Goal: Transaction & Acquisition: Purchase product/service

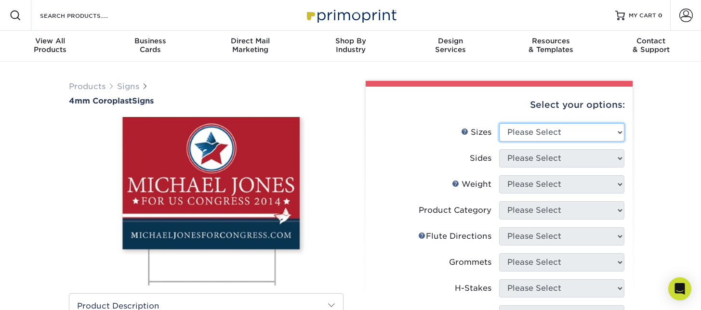
click at [588, 133] on select "Please Select 12" x 18" 18" x 24" 24" x 24" 24" x 36"" at bounding box center [561, 132] width 125 height 18
select select "24.00x36.00"
click at [499, 123] on select "Please Select 12" x 18" 18" x 24" 24" x 24" 24" x 36"" at bounding box center [561, 132] width 125 height 18
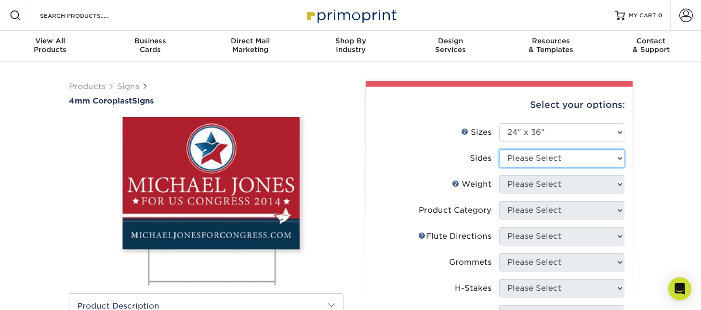
click at [520, 166] on select "Please Select Print Both Sides Print Front Only" at bounding box center [561, 158] width 125 height 18
select select "32d3c223-f82c-492b-b915-ba065a00862f"
click at [499, 149] on select "Please Select Print Both Sides Print Front Only" at bounding box center [561, 158] width 125 height 18
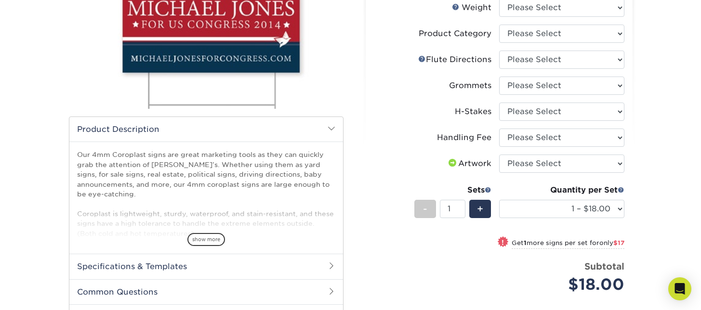
scroll to position [122, 0]
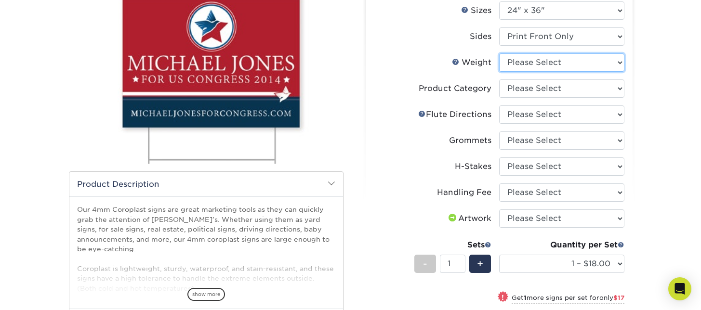
click at [549, 56] on select "Please Select 4CORO" at bounding box center [561, 63] width 125 height 18
select select "4CORO"
click at [499, 54] on select "Please Select 4CORO" at bounding box center [561, 63] width 125 height 18
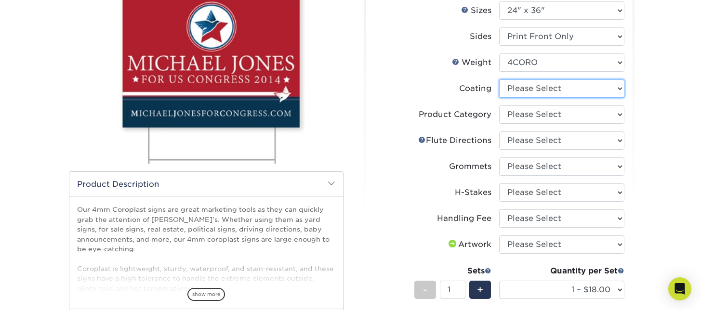
click at [565, 82] on select at bounding box center [561, 89] width 125 height 18
select select "3e7618de-abca-4bda-9f97-8b9129e913d8"
click at [499, 80] on select at bounding box center [561, 89] width 125 height 18
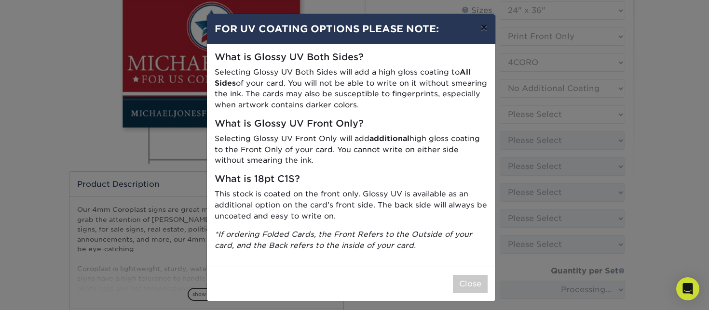
click at [481, 28] on button "×" at bounding box center [483, 27] width 22 height 27
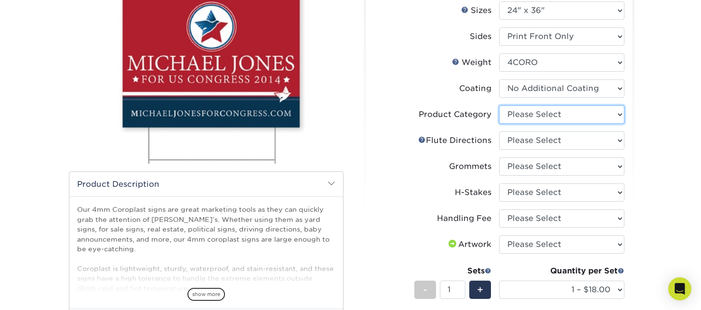
click at [534, 111] on select "Please Select Coroplast Signs" at bounding box center [561, 115] width 125 height 18
select select "b3582ed5-6912-492c-8440-2cc51afdb8e1"
click at [499, 106] on select "Please Select Coroplast Signs" at bounding box center [561, 115] width 125 height 18
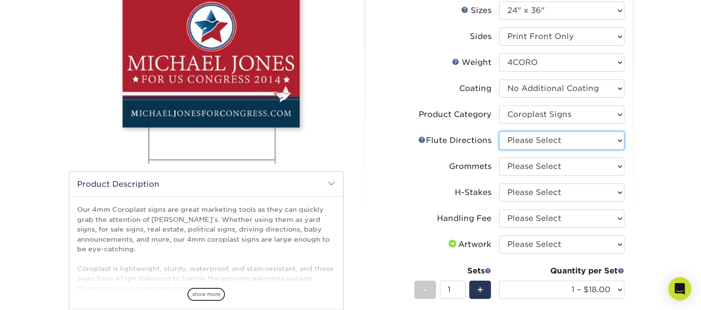
click at [534, 141] on select "Please Select Flute Direction (Horizontal) Flute Direction (Vertical)" at bounding box center [561, 141] width 125 height 18
select select "b9474d6d-25b7-40b8-b284-85b7690982f8"
click at [499, 132] on select "Please Select Flute Direction (Horizontal) Flute Direction (Vertical)" at bounding box center [561, 141] width 125 height 18
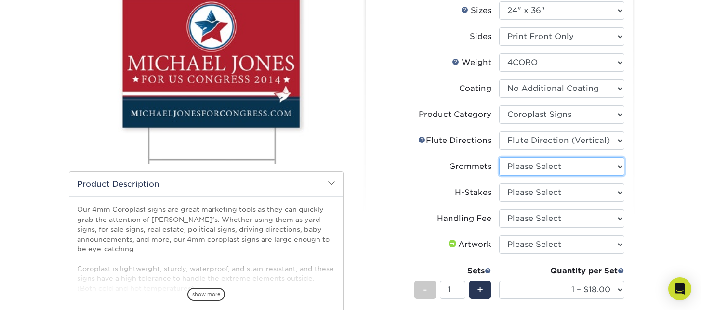
click at [525, 170] on select "Please Select No Grommets Yes, Grommet All 4 Corners Yes, Grommet All 4 Corners…" at bounding box center [561, 167] width 125 height 18
select select "90d329df-db80-4206-b821-ff9d3f363977"
click at [499, 158] on select "Please Select No Grommets Yes, Grommet All 4 Corners Yes, Grommet All 4 Corners…" at bounding box center [561, 167] width 125 height 18
click at [523, 186] on select "Please Select No H-Stakes Yes" at bounding box center [561, 193] width 125 height 18
select select "aec992a9-897e-40ed-b45c-8ce74849ba63"
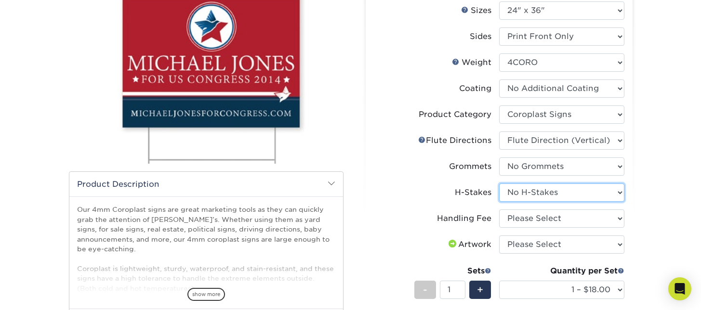
click at [499, 184] on select "Please Select No H-Stakes Yes" at bounding box center [561, 193] width 125 height 18
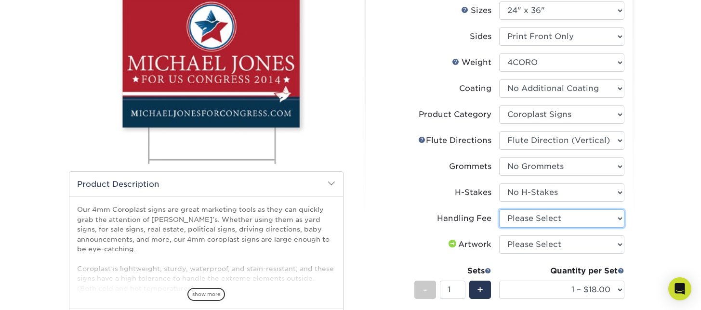
click at [524, 217] on select "Please Select Handling Fee" at bounding box center [561, 219] width 125 height 18
select select "ab74c079-444c-4260-ae6a-e09bdee8073c"
click at [499, 210] on select "Please Select Handling Fee" at bounding box center [561, 219] width 125 height 18
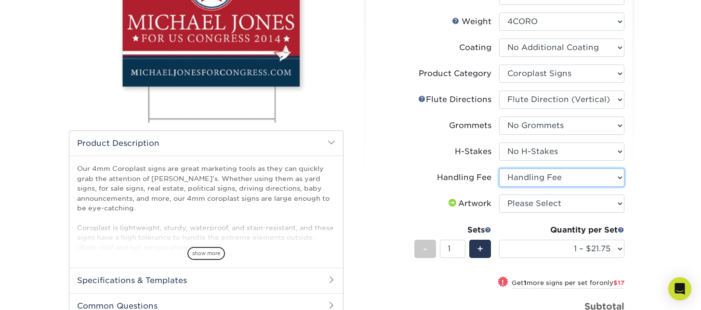
scroll to position [162, 0]
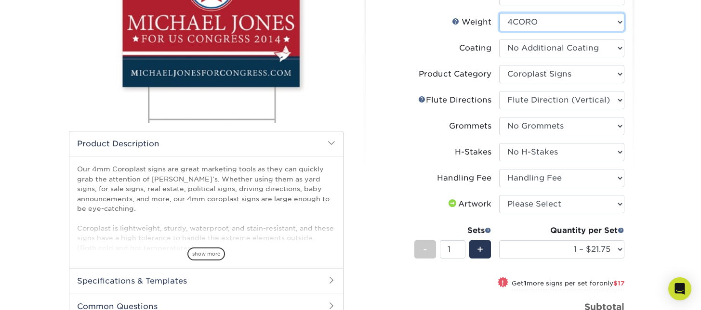
click at [557, 23] on select "Please Select 4CORO" at bounding box center [561, 22] width 125 height 18
click at [499, 13] on select "Please Select 4CORO" at bounding box center [561, 22] width 125 height 18
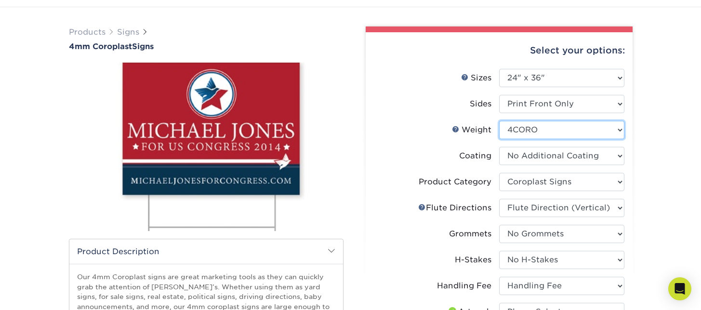
scroll to position [0, 0]
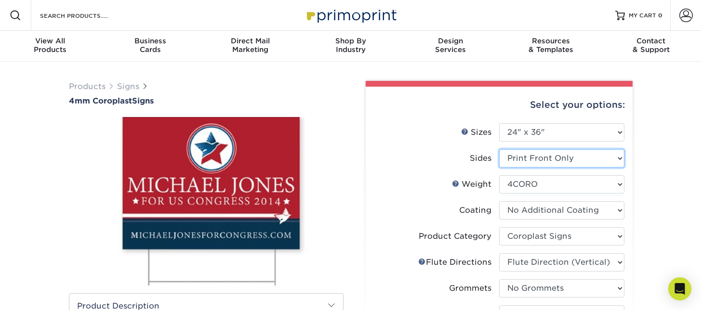
click at [550, 160] on select "Please Select Print Both Sides Print Front Only" at bounding box center [561, 158] width 125 height 18
select select "13abbda7-1d64-4f25-8bb2-c179b224825d"
click at [499, 149] on select "Please Select Print Both Sides Print Front Only" at bounding box center [561, 158] width 125 height 18
select select "-1"
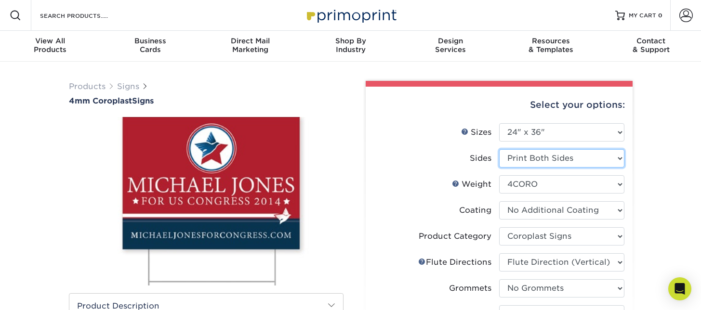
select select "-1"
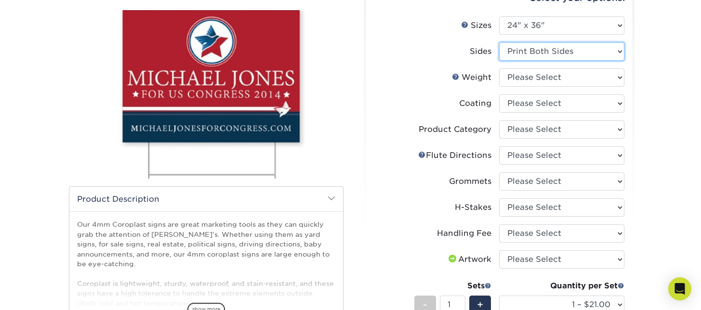
scroll to position [107, 0]
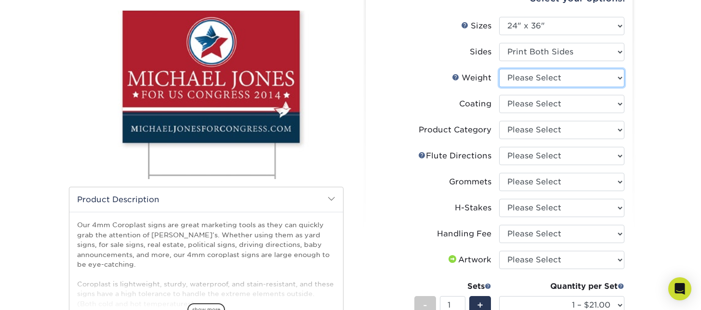
click at [581, 74] on select "Please Select 4CORO" at bounding box center [561, 78] width 125 height 18
select select "4CORO"
click at [499, 69] on select "Please Select 4CORO" at bounding box center [561, 78] width 125 height 18
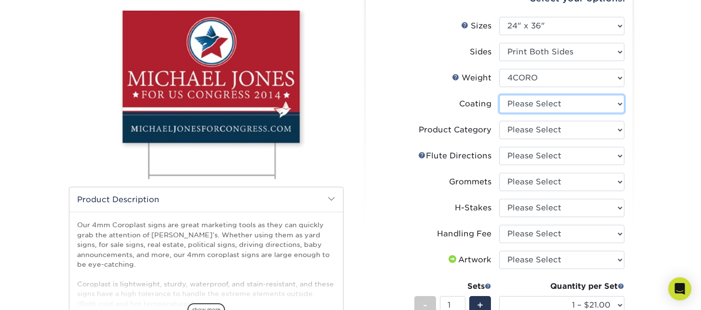
click at [520, 106] on select at bounding box center [561, 104] width 125 height 18
select select "3e7618de-abca-4bda-9f97-8b9129e913d8"
click at [499, 95] on select at bounding box center [561, 104] width 125 height 18
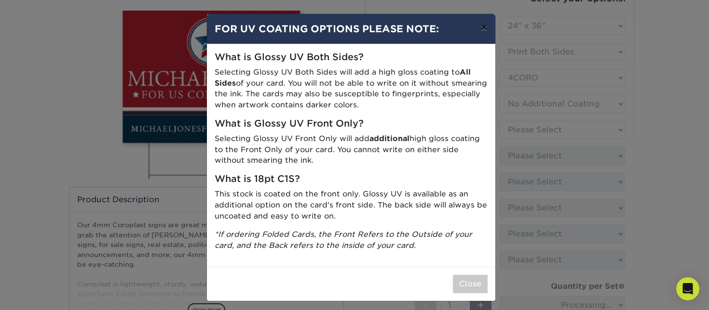
click at [478, 28] on button "×" at bounding box center [483, 27] width 22 height 27
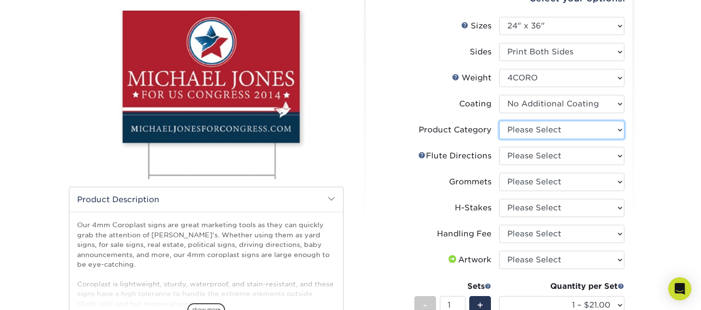
click at [529, 134] on select "Please Select Coroplast Signs" at bounding box center [561, 130] width 125 height 18
select select "b3582ed5-6912-492c-8440-2cc51afdb8e1"
click at [499, 121] on select "Please Select Coroplast Signs" at bounding box center [561, 130] width 125 height 18
click at [534, 152] on select "Please Select Flute Direction (Horizontal) Flute Direction (Vertical)" at bounding box center [561, 156] width 125 height 18
select select "b9474d6d-25b7-40b8-b284-85b7690982f8"
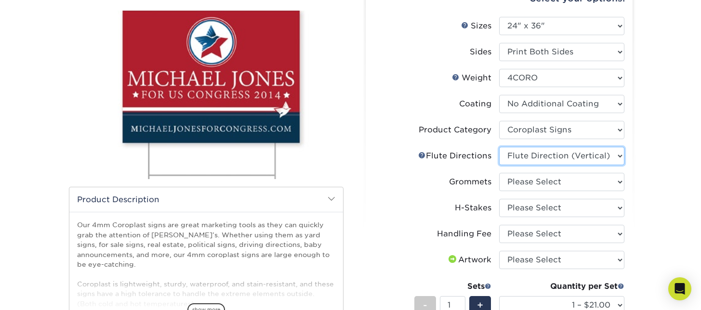
click at [499, 147] on select "Please Select Flute Direction (Horizontal) Flute Direction (Vertical)" at bounding box center [561, 156] width 125 height 18
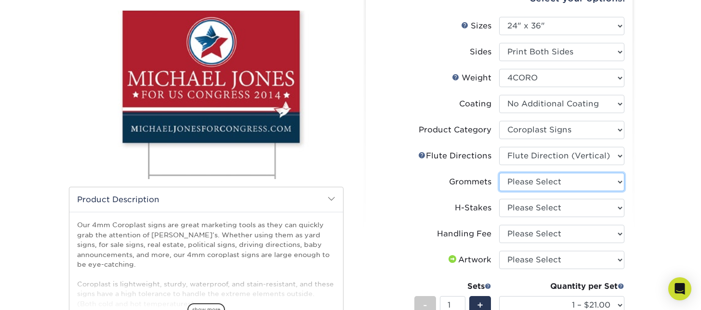
click at [529, 181] on select "Please Select No Grommets Yes, Grommet All 4 Corners Yes, Grommet All 4 Corners…" at bounding box center [561, 182] width 125 height 18
select select "90d329df-db80-4206-b821-ff9d3f363977"
click at [499, 173] on select "Please Select No Grommets Yes, Grommet All 4 Corners Yes, Grommet All 4 Corners…" at bounding box center [561, 182] width 125 height 18
click at [525, 206] on select "Please Select No H-Stakes Yes" at bounding box center [561, 208] width 125 height 18
select select "aec992a9-897e-40ed-b45c-8ce74849ba63"
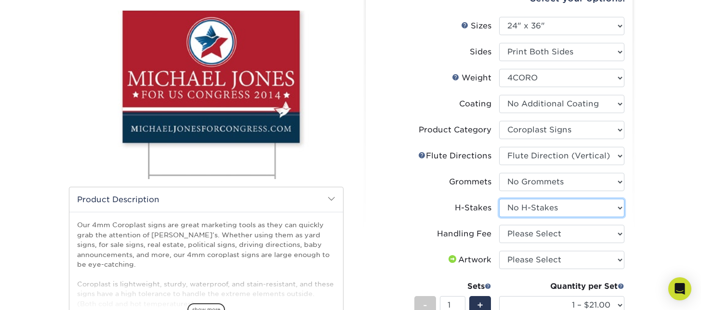
click at [499, 199] on select "Please Select No H-Stakes Yes" at bounding box center [561, 208] width 125 height 18
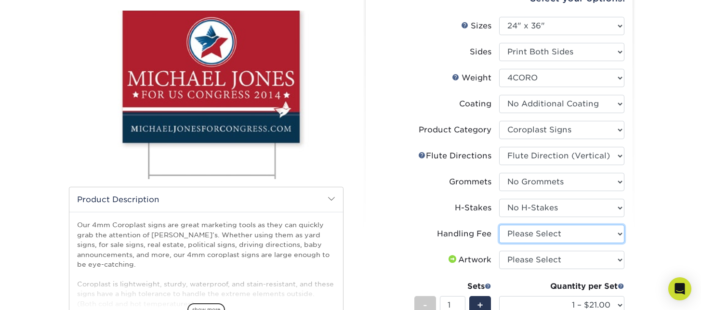
click at [520, 233] on select "Please Select Handling Fee" at bounding box center [561, 234] width 125 height 18
select select "ab74c079-444c-4260-ae6a-e09bdee8073c"
click at [499, 225] on select "Please Select Handling Fee" at bounding box center [561, 234] width 125 height 18
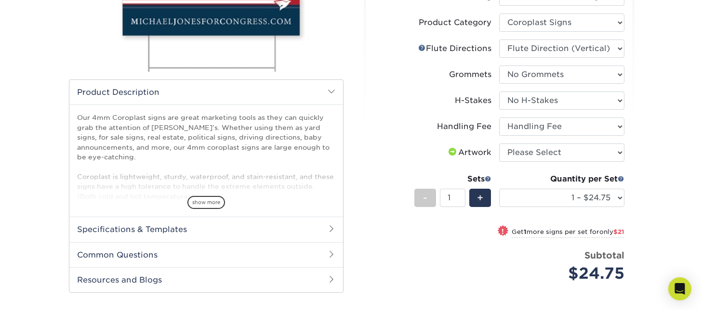
scroll to position [1, 0]
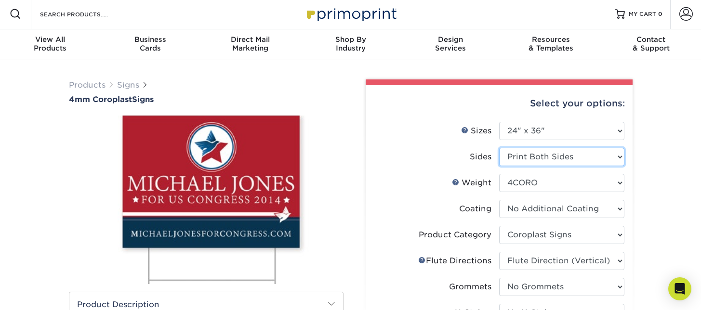
click at [570, 154] on select "Please Select Print Both Sides Print Front Only" at bounding box center [561, 157] width 125 height 18
select select "32d3c223-f82c-492b-b915-ba065a00862f"
click at [499, 148] on select "Please Select Print Both Sides Print Front Only" at bounding box center [561, 157] width 125 height 18
select select "-1"
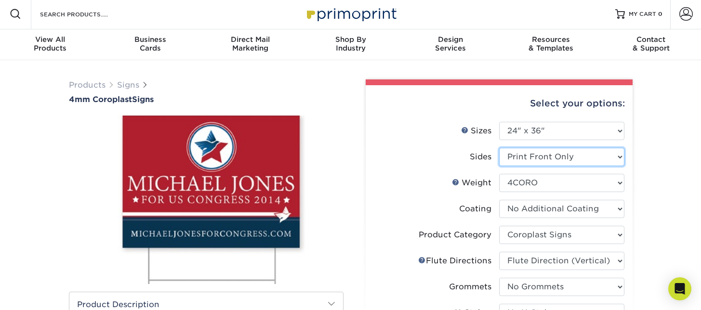
select select "-1"
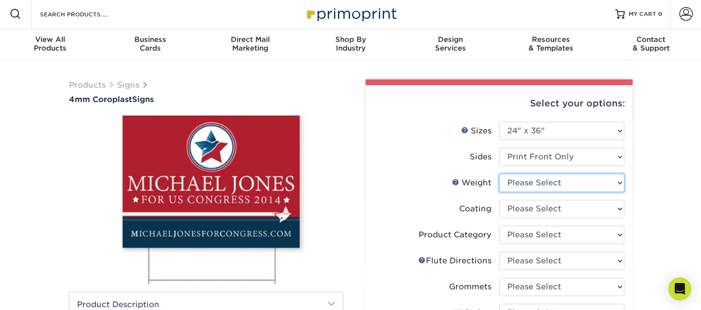
click at [543, 177] on select "Please Select 4CORO" at bounding box center [561, 183] width 125 height 18
select select "4CORO"
click at [499, 174] on select "Please Select 4CORO" at bounding box center [561, 183] width 125 height 18
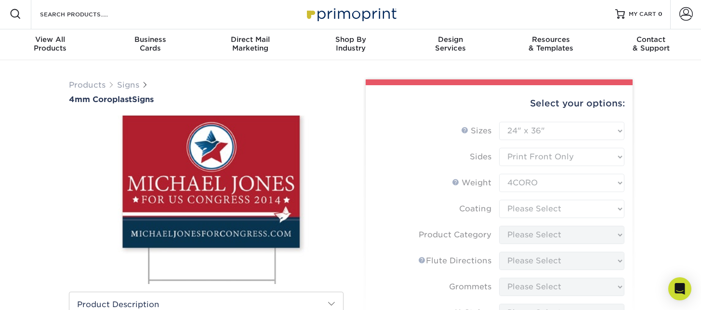
click at [532, 214] on form "Sizes Help Sizes Please Select 12" x 18" 18" x 24" 24" x 24" 24" x 36" Sides Pl…" at bounding box center [500, 308] width 252 height 373
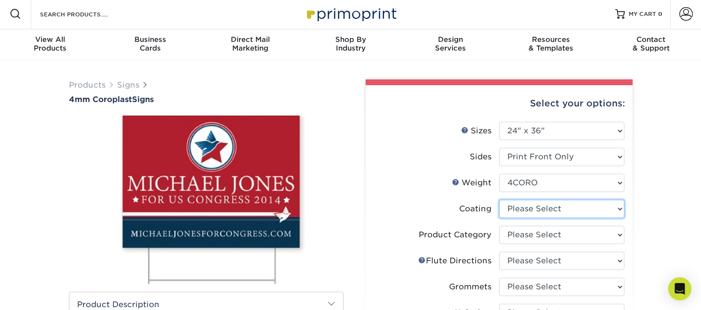
click at [546, 215] on select at bounding box center [561, 209] width 125 height 18
select select "3e7618de-abca-4bda-9f97-8b9129e913d8"
click at [499, 200] on select at bounding box center [561, 209] width 125 height 18
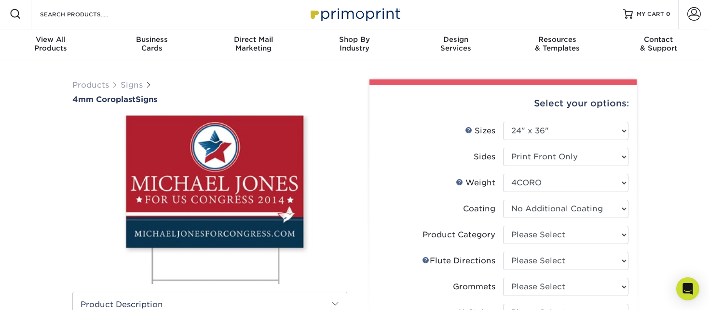
click at [0, 0] on div at bounding box center [0, 0] width 0 height 0
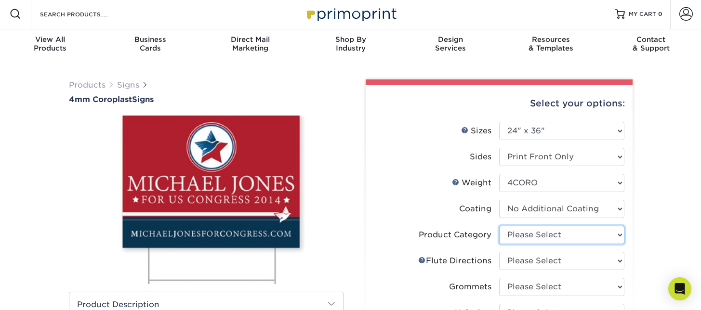
click at [553, 241] on select "Please Select Coroplast Signs" at bounding box center [561, 235] width 125 height 18
select select "b3582ed5-6912-492c-8440-2cc51afdb8e1"
click at [499, 226] on select "Please Select Coroplast Signs" at bounding box center [561, 235] width 125 height 18
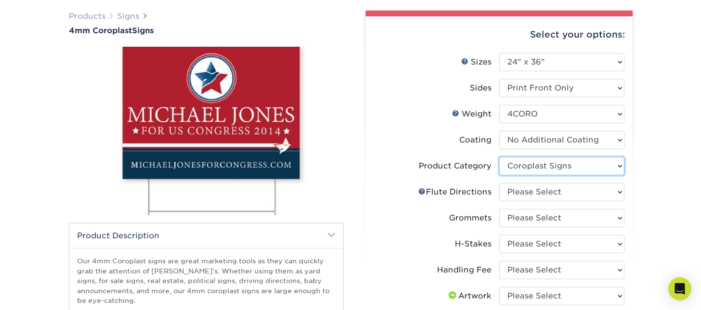
scroll to position [70, 0]
click at [541, 189] on select "Please Select Flute Direction (Horizontal) Flute Direction (Vertical)" at bounding box center [561, 192] width 125 height 18
select select "b9474d6d-25b7-40b8-b284-85b7690982f8"
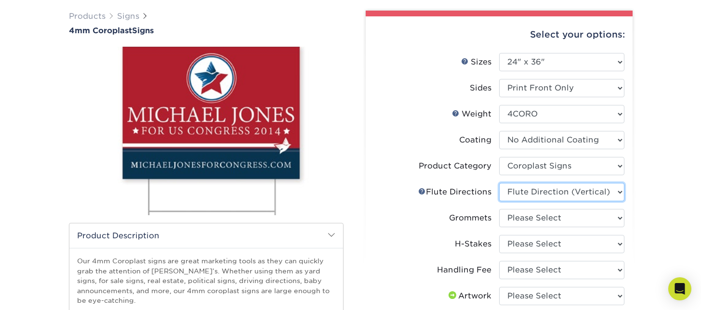
click at [499, 183] on select "Please Select Flute Direction (Horizontal) Flute Direction (Vertical)" at bounding box center [561, 192] width 125 height 18
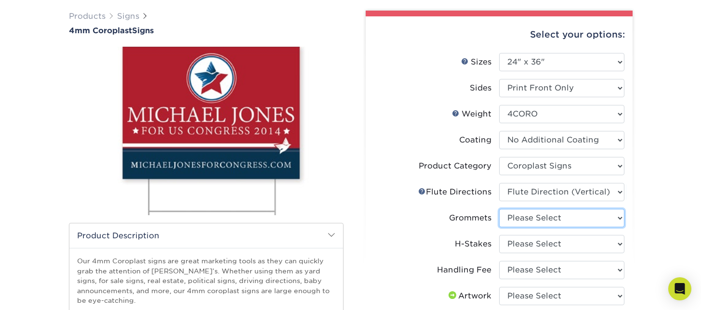
click at [524, 221] on select "Please Select No Grommets Yes, Grommet All 4 Corners Yes, Grommet All 4 Corners…" at bounding box center [561, 218] width 125 height 18
select select "90d329df-db80-4206-b821-ff9d3f363977"
click at [499, 209] on select "Please Select No Grommets Yes, Grommet All 4 Corners Yes, Grommet All 4 Corners…" at bounding box center [561, 218] width 125 height 18
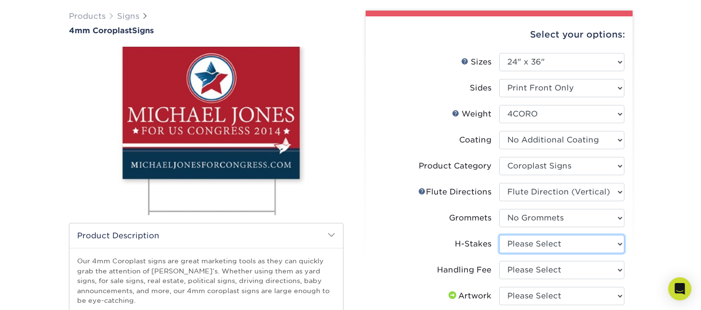
click at [517, 245] on select "Please Select No H-Stakes Yes" at bounding box center [561, 244] width 125 height 18
select select "aec992a9-897e-40ed-b45c-8ce74849ba63"
click at [499, 235] on select "Please Select No H-Stakes Yes" at bounding box center [561, 244] width 125 height 18
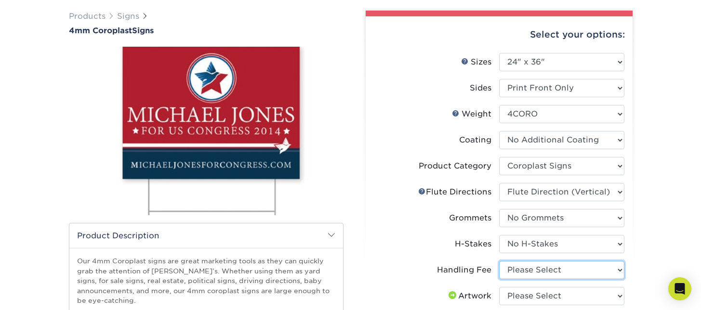
click at [518, 271] on select "Please Select Handling Fee" at bounding box center [561, 270] width 125 height 18
select select "ab74c079-444c-4260-ae6a-e09bdee8073c"
click at [499, 261] on select "Please Select Handling Fee" at bounding box center [561, 270] width 125 height 18
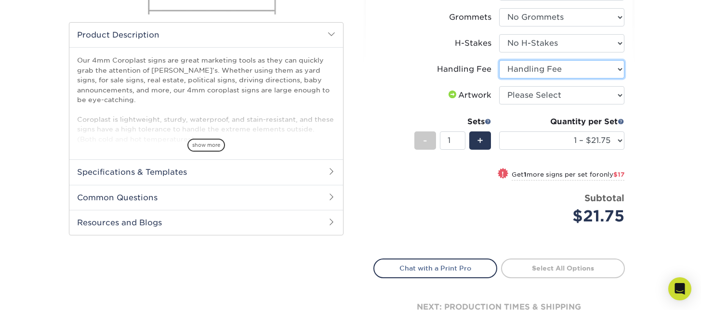
scroll to position [278, 0]
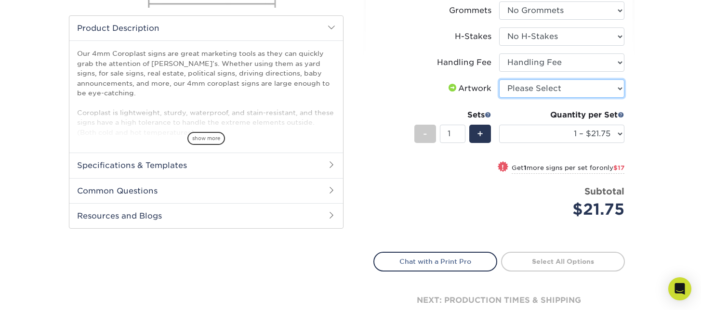
click at [521, 88] on select "Please Select I will upload files I need a design - $50" at bounding box center [561, 89] width 125 height 18
select select "upload"
click at [499, 80] on select "Please Select I will upload files I need a design - $50" at bounding box center [561, 89] width 125 height 18
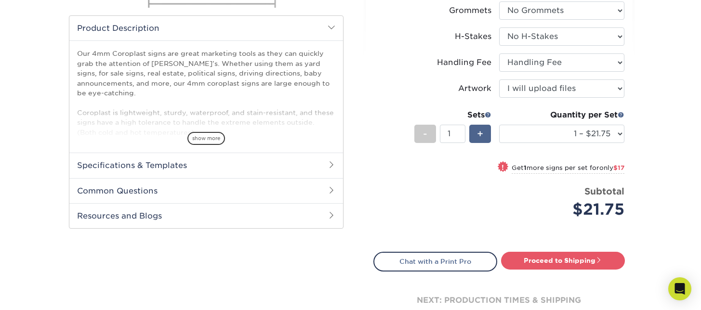
click at [489, 138] on div "+" at bounding box center [481, 134] width 22 height 18
type input "2"
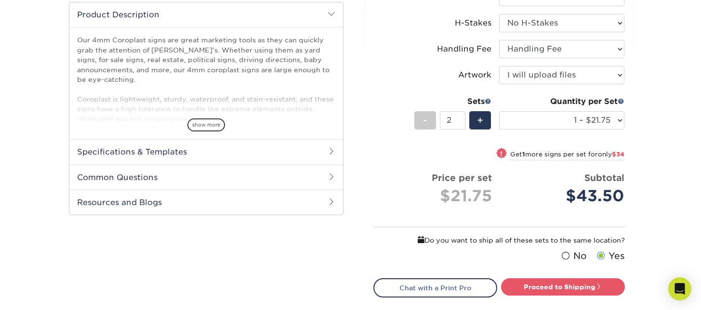
scroll to position [293, 0]
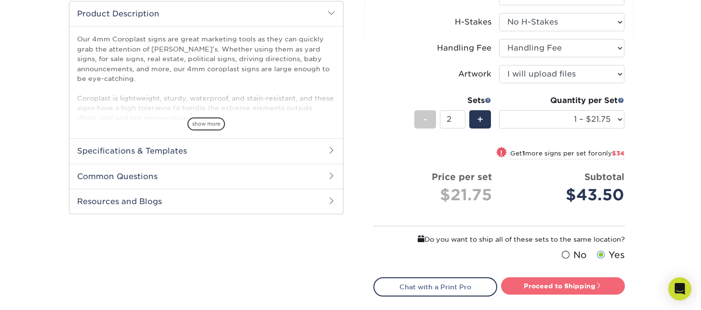
click at [543, 288] on link "Proceed to Shipping" at bounding box center [563, 286] width 124 height 17
type input "Set 1"
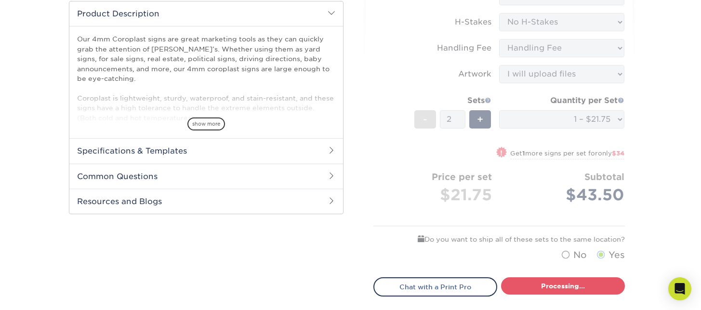
select select "044640a2-81e0-4a14-b128-5232b6ab5635"
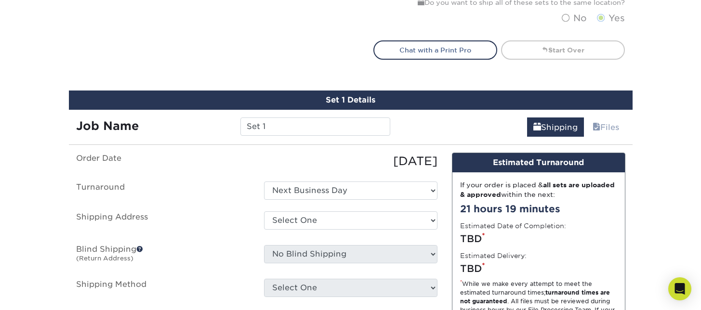
scroll to position [596, 0]
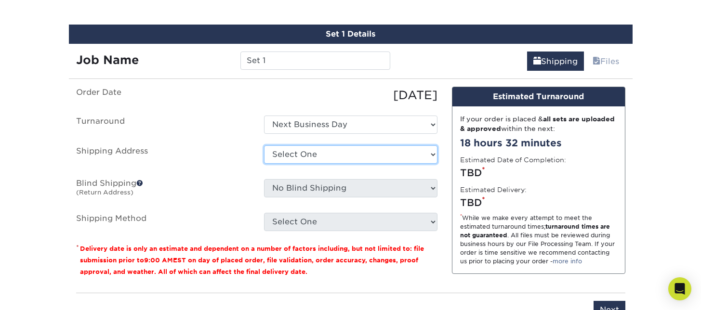
click at [304, 158] on select "Select One + Add New Address - Login" at bounding box center [351, 155] width 174 height 18
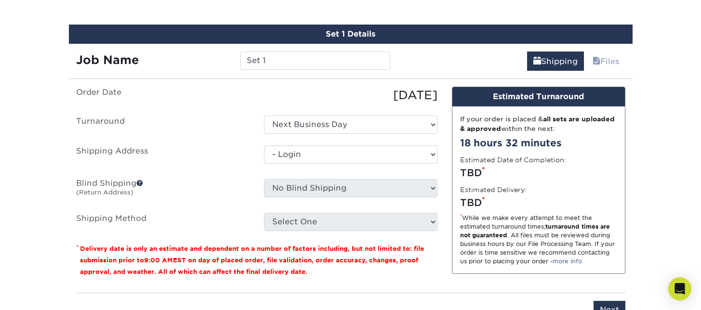
click at [264, 164] on select "Select One + Add New Address - Login" at bounding box center [351, 155] width 174 height 18
select select "-1"
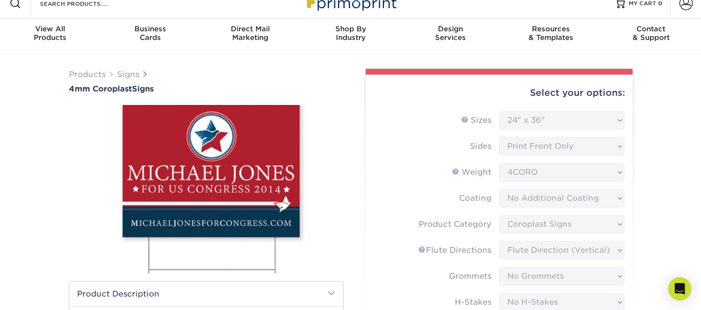
scroll to position [0, 0]
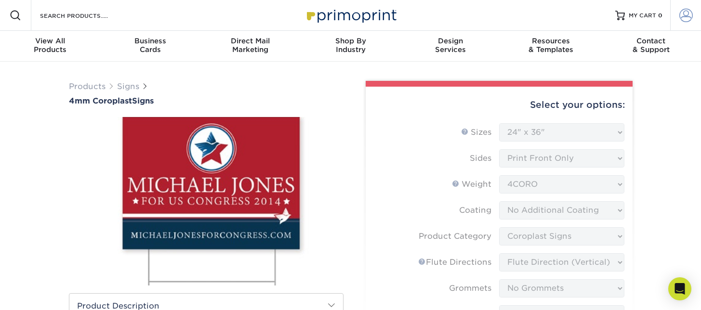
click at [694, 17] on link "Account" at bounding box center [686, 15] width 31 height 31
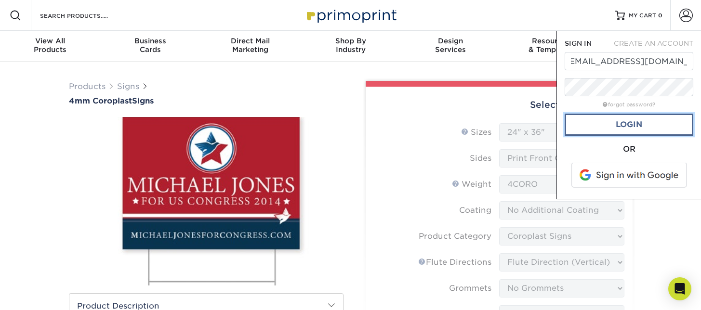
click at [610, 131] on link "Login" at bounding box center [629, 125] width 129 height 22
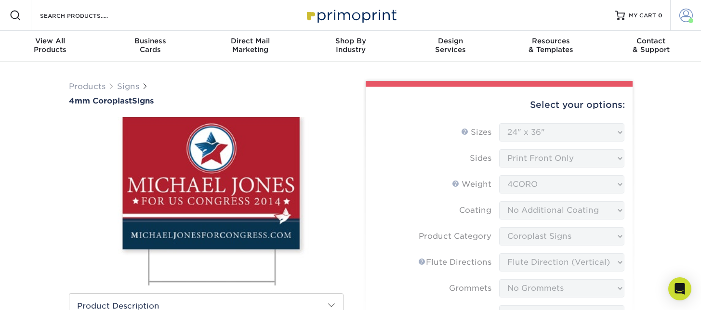
click at [684, 23] on link "Account" at bounding box center [686, 15] width 31 height 31
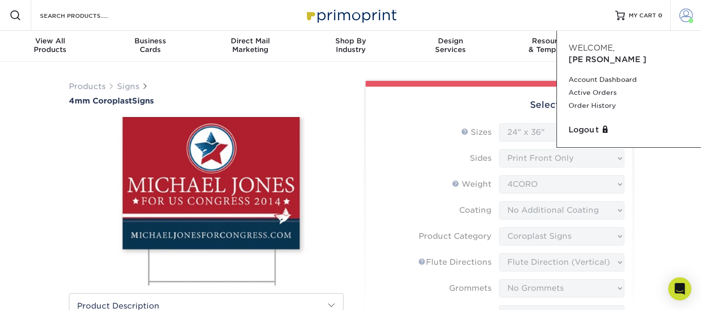
click at [684, 23] on link "Account" at bounding box center [686, 15] width 31 height 31
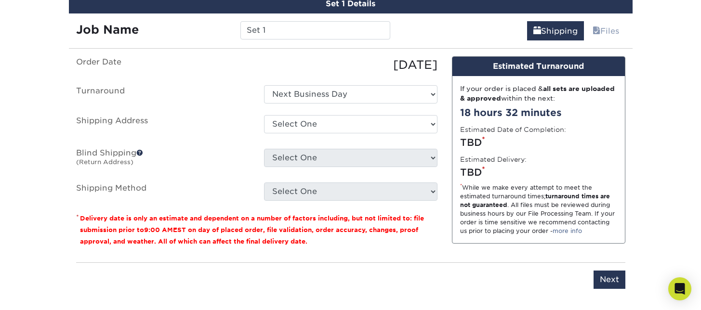
scroll to position [632, 0]
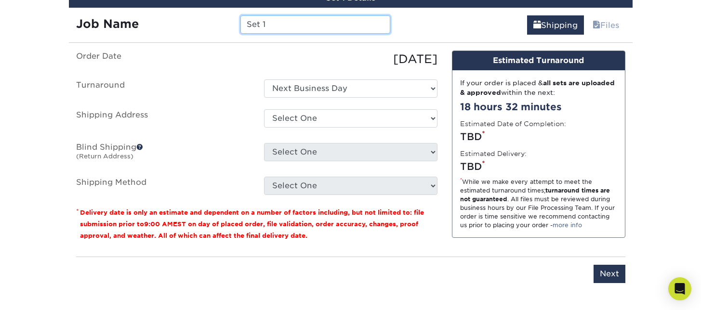
drag, startPoint x: 333, startPoint y: 26, endPoint x: 192, endPoint y: 8, distance: 141.9
click at [192, 8] on div "Job Name Set 1" at bounding box center [233, 21] width 329 height 27
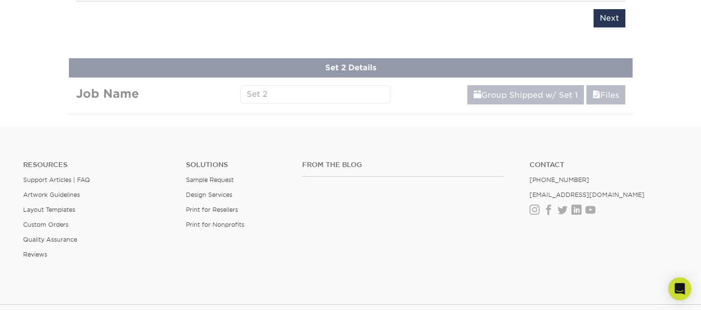
scroll to position [897, 0]
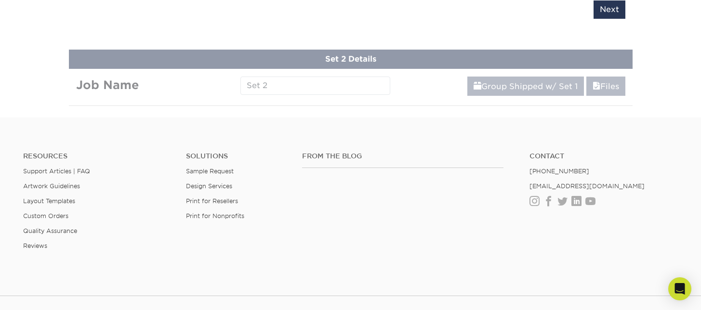
type input "MM Parking Right"
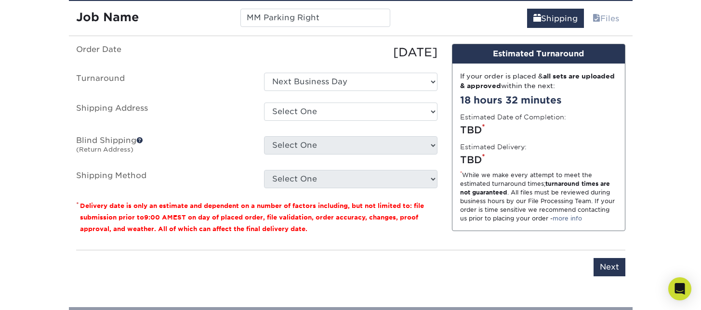
scroll to position [638, 0]
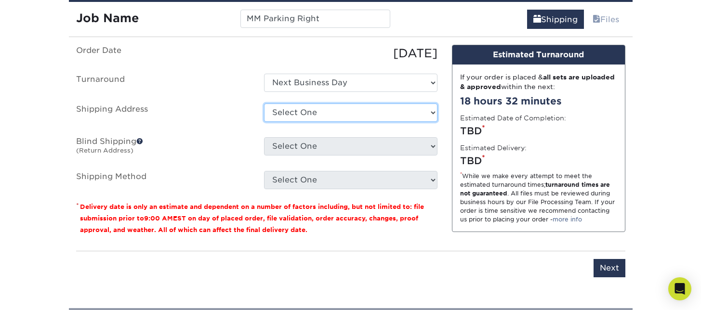
click at [300, 117] on select "Select One 116 1ST AVE E, KALISPELL, MT 2015 E SILVER CIR, BELGRADE, MT 1199 W …" at bounding box center [351, 113] width 174 height 18
select select "249351"
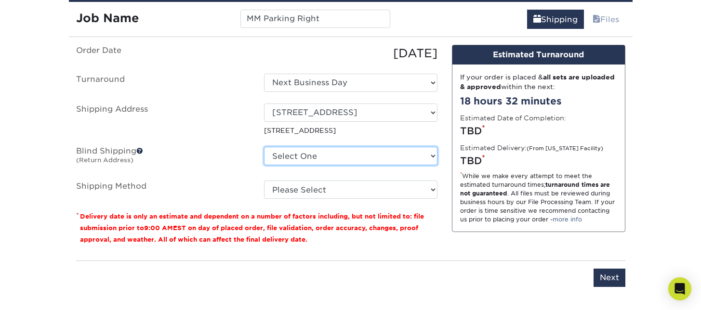
click at [323, 160] on select "Select One 116 1ST AVE E, KALISPELL, MT 2015 E SILVER CIR, BELGRADE, MT 1199 W …" at bounding box center [351, 156] width 174 height 18
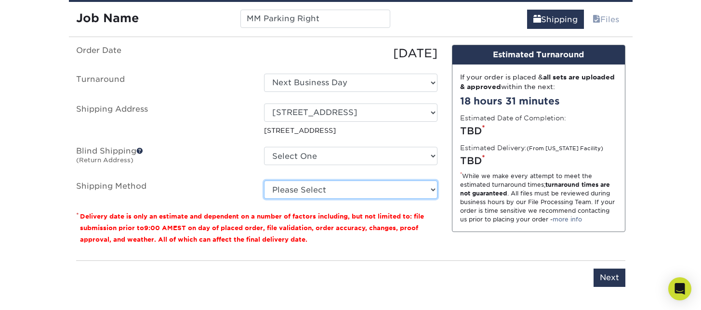
click at [276, 189] on select "Please Select Flat Rate Shipping (+$11.20) Ground Shipping (+$21.77) 3 Day Ship…" at bounding box center [351, 190] width 174 height 18
select select "G4MFLATRATE"
click at [264, 181] on select "Please Select Flat Rate Shipping (+$11.20) Ground Shipping (+$21.77) 3 Day Ship…" at bounding box center [351, 190] width 174 height 18
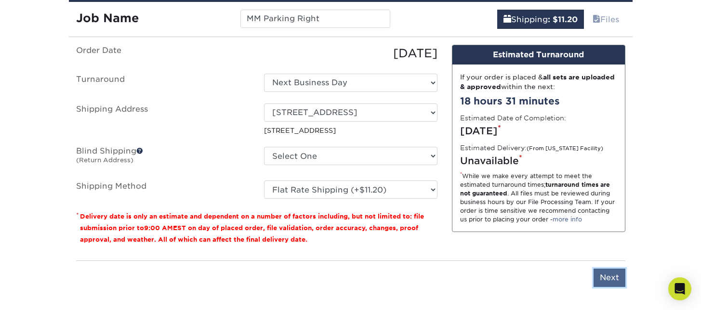
click at [618, 277] on input "Next" at bounding box center [610, 278] width 32 height 18
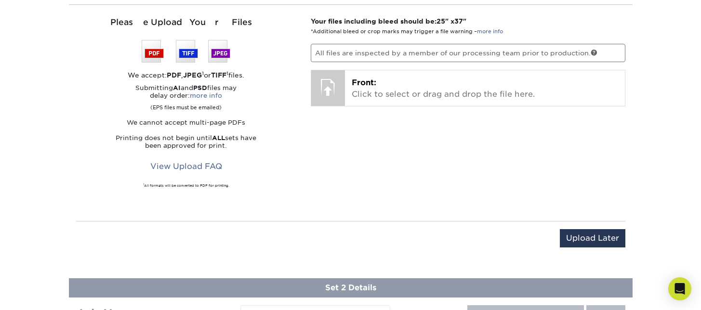
scroll to position [686, 0]
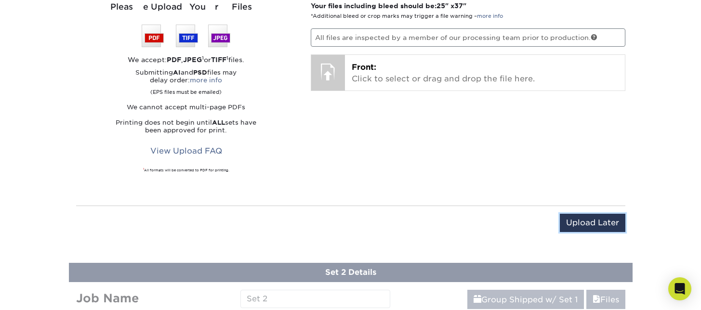
click at [588, 228] on input "Upload Later" at bounding box center [593, 223] width 66 height 18
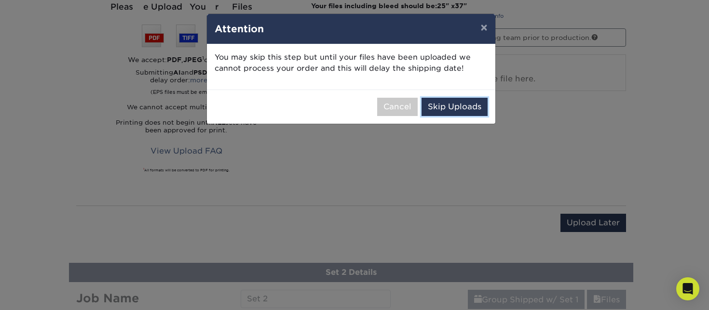
click at [449, 107] on button "Skip Uploads" at bounding box center [454, 107] width 66 height 18
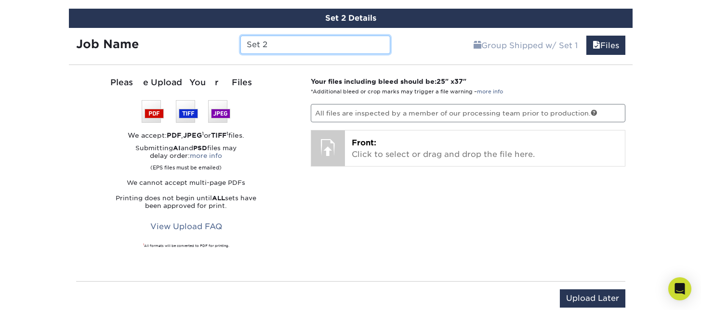
scroll to position [678, 0]
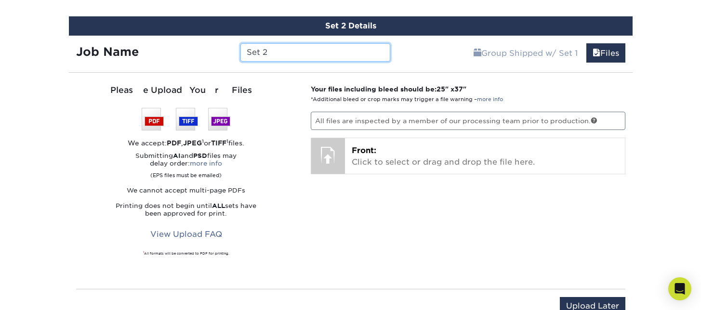
click at [283, 50] on input "Set 2" at bounding box center [316, 52] width 150 height 18
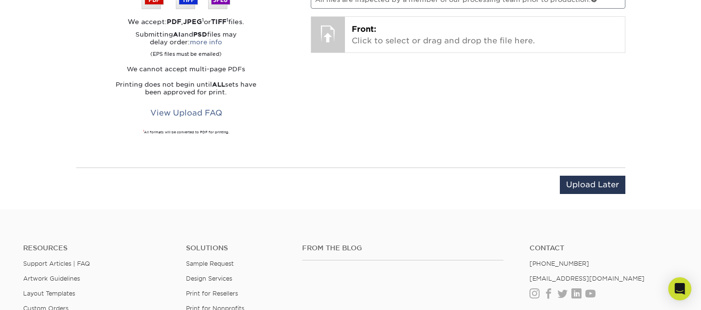
scroll to position [803, 0]
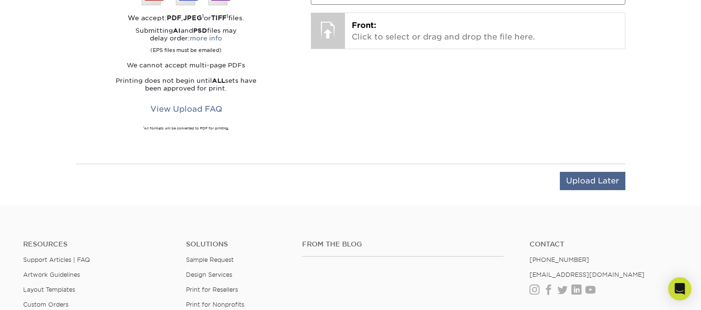
type input "MM Parking Left"
click at [580, 181] on input "Upload Later" at bounding box center [593, 181] width 66 height 18
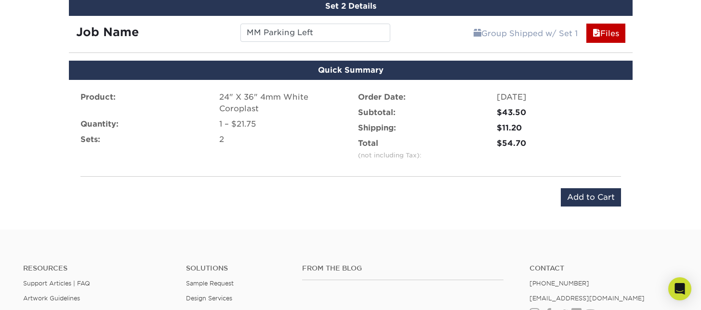
scroll to position [676, 0]
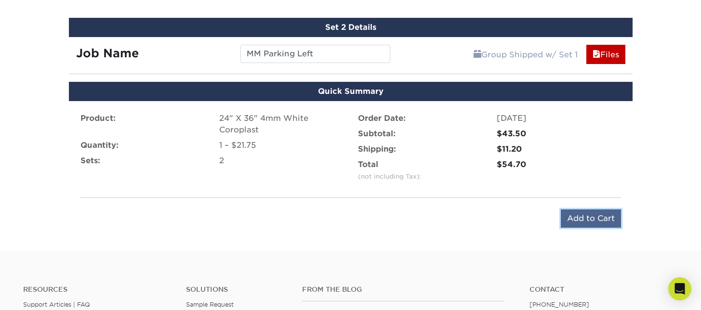
click at [599, 222] on input "Add to Cart" at bounding box center [591, 219] width 60 height 18
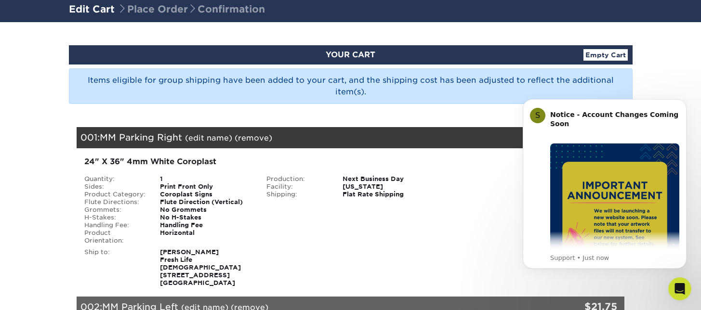
scroll to position [65, 0]
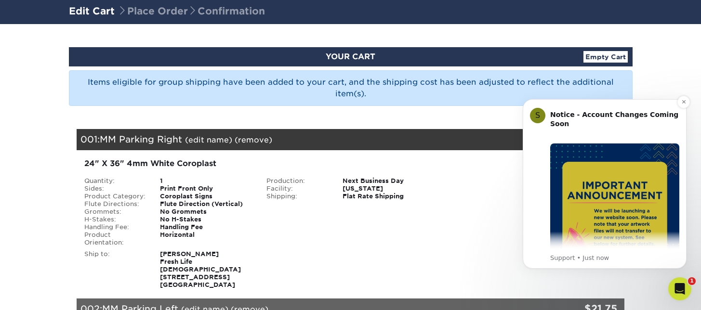
click at [636, 195] on img "Message content" at bounding box center [615, 208] width 129 height 129
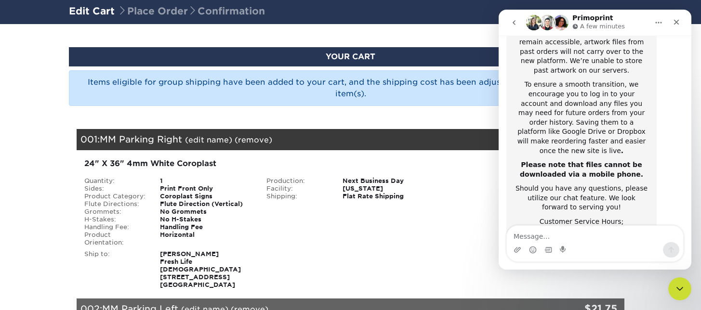
scroll to position [232, 0]
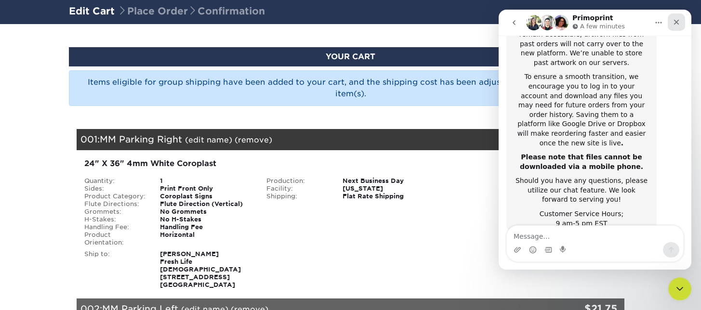
click at [677, 30] on div "Close" at bounding box center [676, 21] width 17 height 17
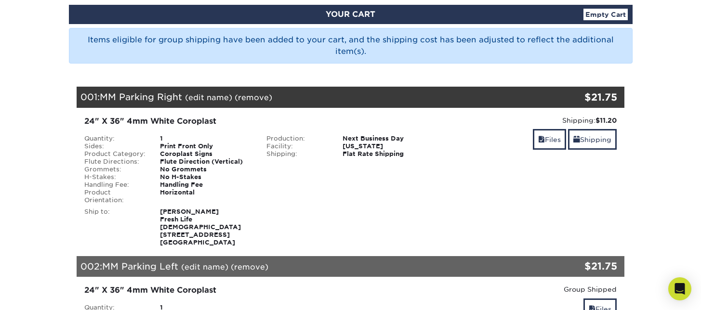
scroll to position [109, 0]
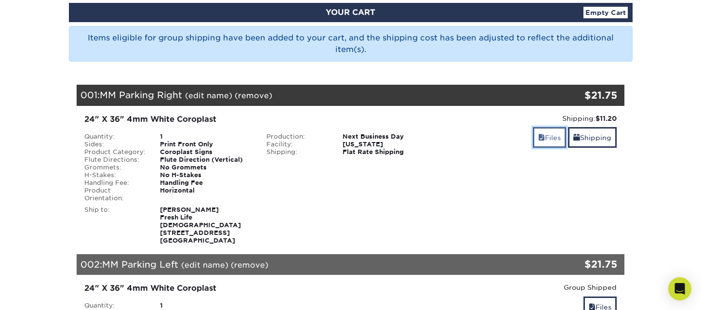
click at [551, 140] on link "Files" at bounding box center [549, 137] width 33 height 21
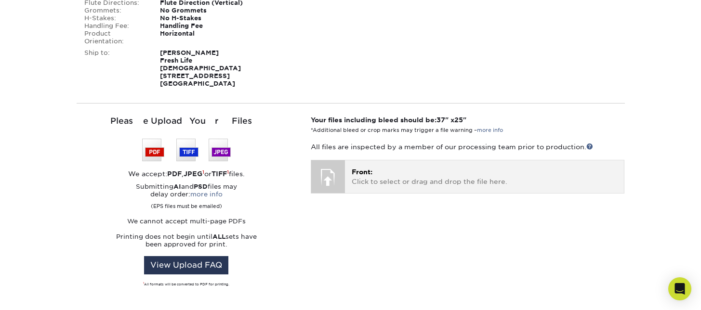
scroll to position [265, 0]
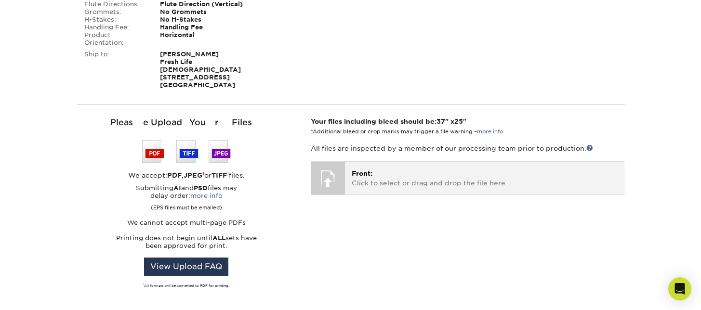
click at [381, 175] on p "Front: Click to select or drag and drop the file here." at bounding box center [485, 179] width 266 height 20
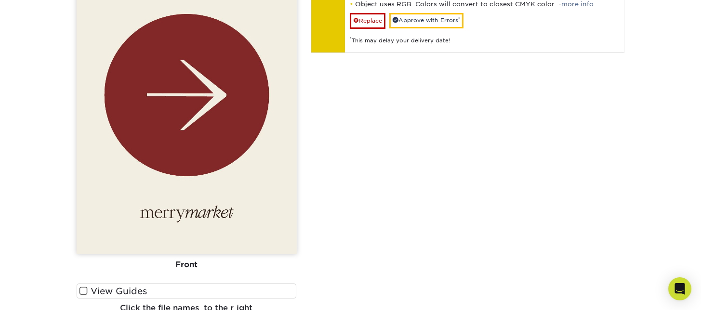
scroll to position [394, 0]
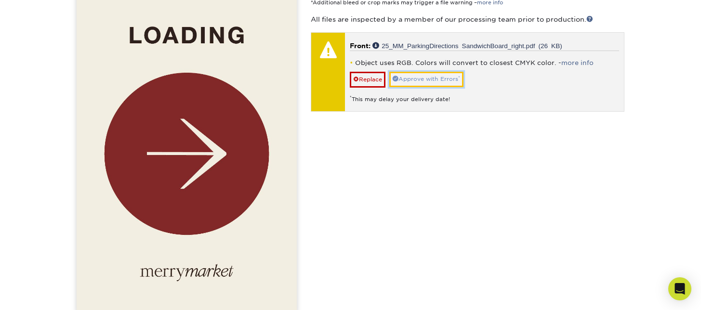
click at [429, 75] on link "Approve with Errors *" at bounding box center [427, 79] width 74 height 15
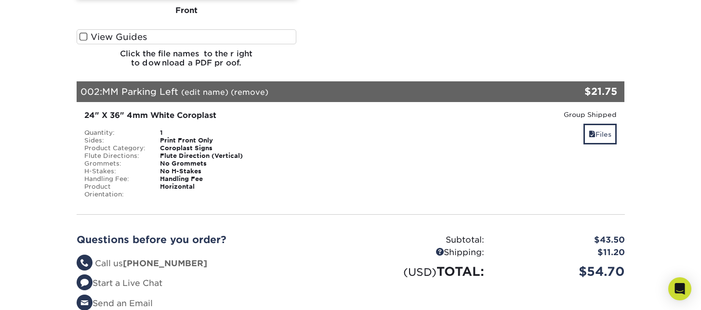
scroll to position [708, 0]
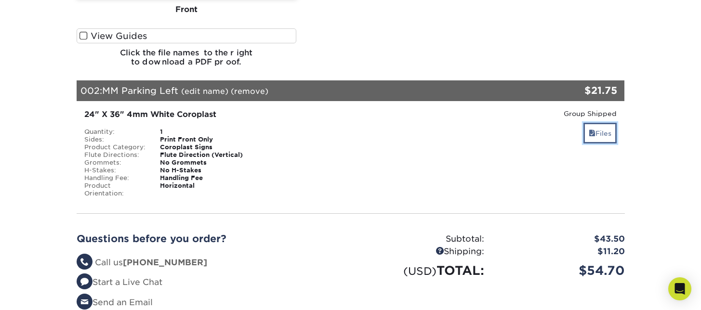
click at [603, 123] on link "Files" at bounding box center [600, 133] width 33 height 21
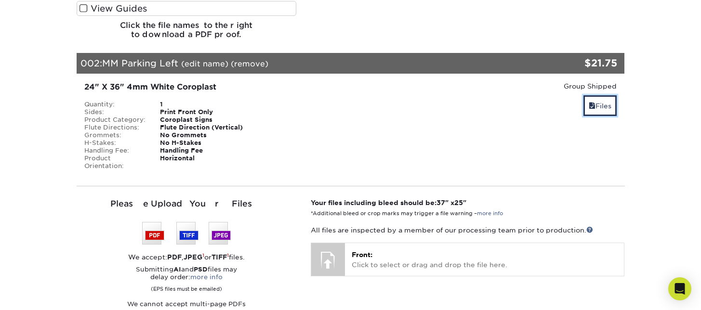
scroll to position [753, 0]
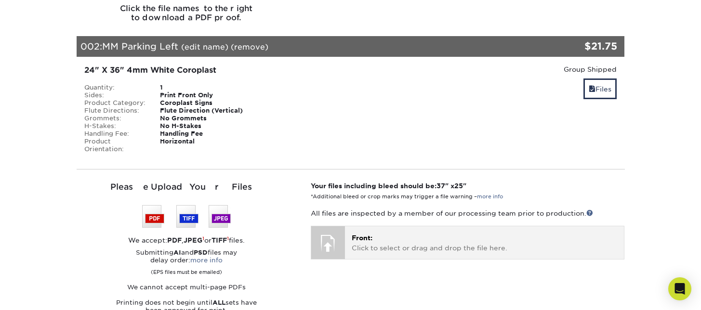
click at [399, 239] on p "Front: Click to select or drag and drop the file here." at bounding box center [485, 243] width 266 height 20
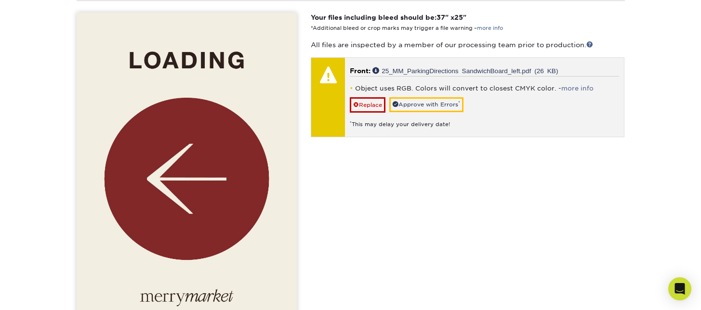
scroll to position [874, 0]
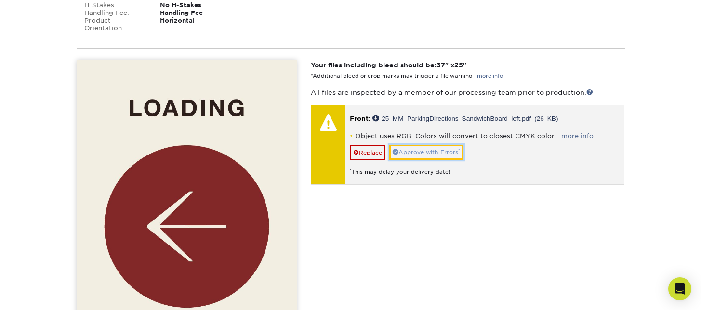
click at [448, 145] on link "Approve with Errors *" at bounding box center [427, 152] width 74 height 15
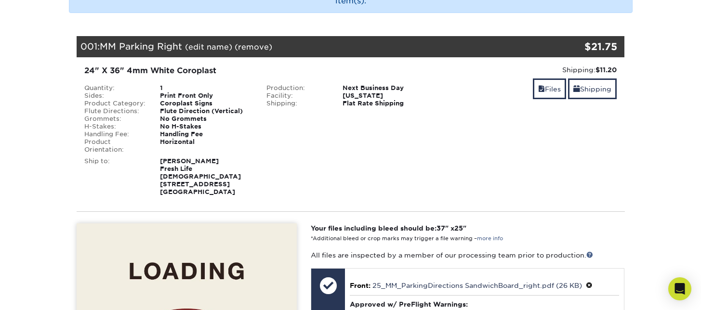
scroll to position [158, 0]
click at [593, 92] on link "Shipping" at bounding box center [592, 89] width 49 height 21
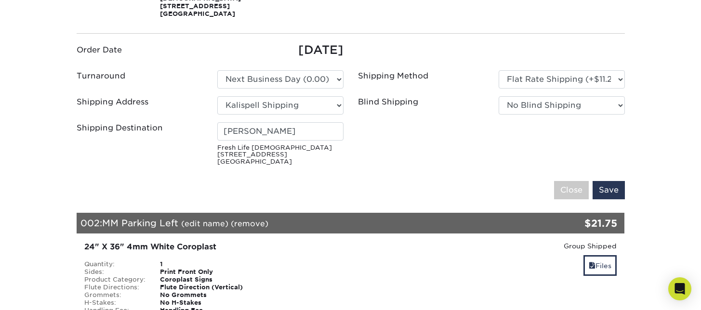
scroll to position [361, 0]
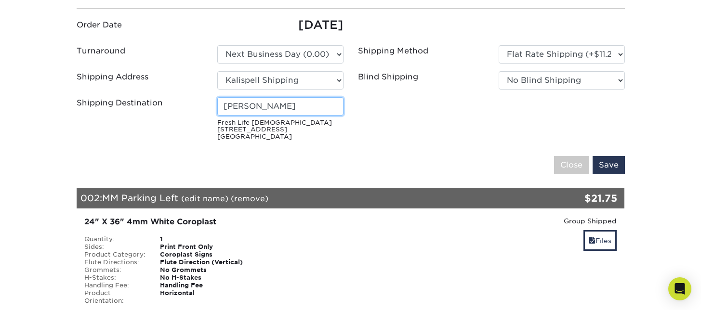
click at [284, 97] on input "Zach Martin" at bounding box center [280, 106] width 126 height 18
click at [319, 100] on input "Zach Martin" at bounding box center [280, 106] width 126 height 18
drag, startPoint x: 319, startPoint y: 100, endPoint x: 167, endPoint y: 101, distance: 151.9
click at [167, 101] on div "Shipping Destination Zach Martin Fresh Life Church 116 1st Ave E Kalispell, MT …" at bounding box center [210, 120] width 282 height 47
type input "[PERSON_NAME]"
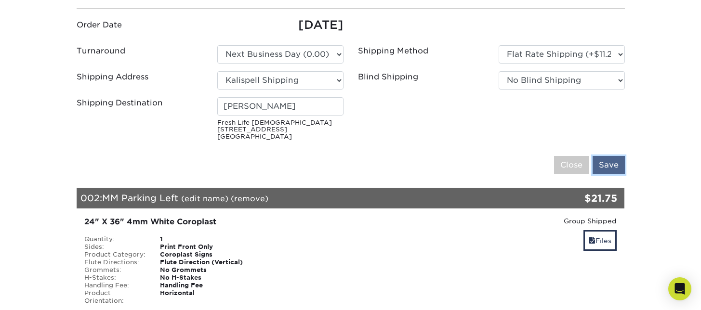
click at [613, 156] on input "Save" at bounding box center [609, 165] width 32 height 18
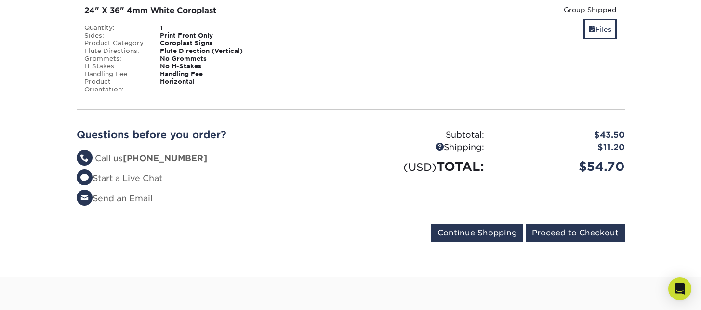
scroll to position [400, 0]
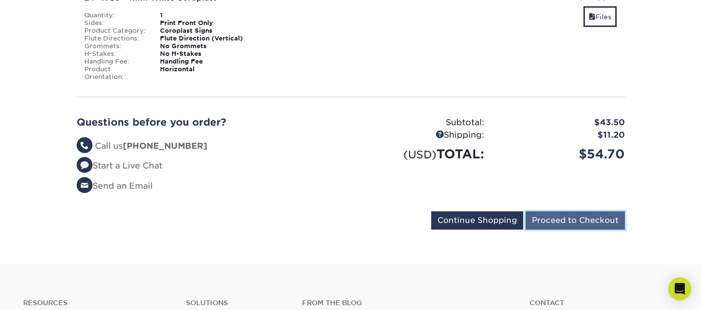
click at [602, 212] on input "Proceed to Checkout" at bounding box center [575, 221] width 99 height 18
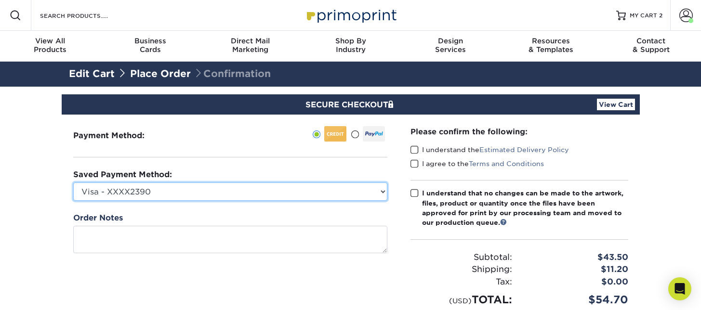
click at [179, 189] on select "Visa - XXXX2390 Visa - XXXX8350 New Credit Card" at bounding box center [230, 192] width 314 height 18
select select
click at [73, 183] on select "Visa - XXXX2390 Visa - XXXX8350 New Credit Card" at bounding box center [230, 192] width 314 height 18
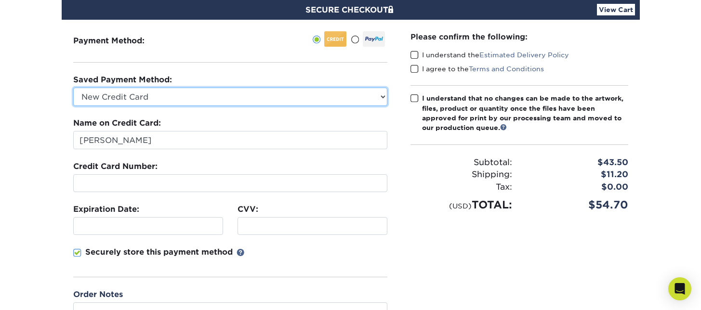
scroll to position [111, 0]
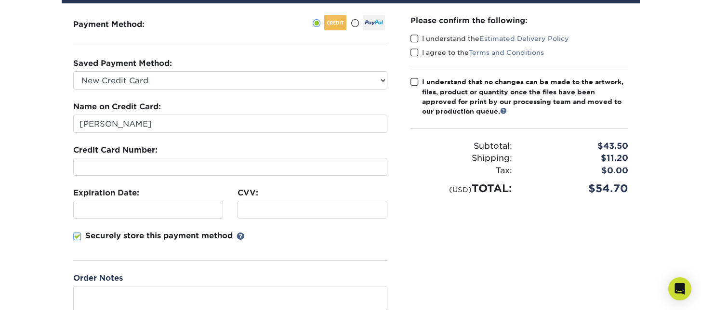
click at [169, 158] on div at bounding box center [230, 167] width 314 height 18
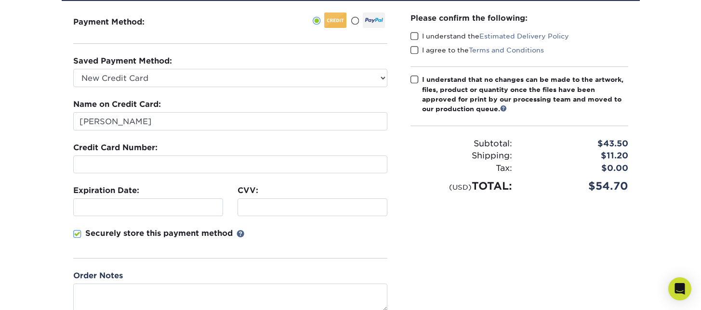
scroll to position [112, 0]
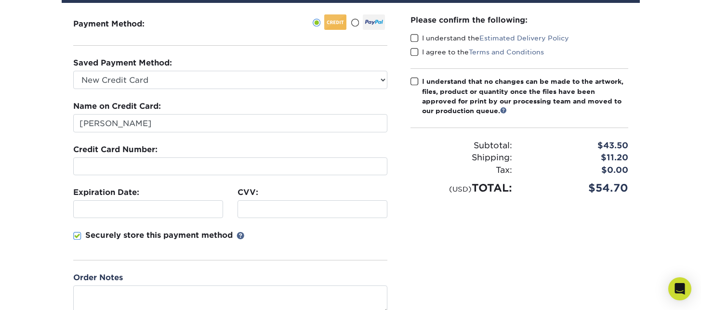
click at [416, 37] on span at bounding box center [415, 38] width 8 height 9
click at [0, 0] on input "I understand the Estimated Delivery Policy" at bounding box center [0, 0] width 0 height 0
click at [417, 51] on span at bounding box center [415, 52] width 8 height 9
click at [0, 0] on input "I agree to the Terms and Conditions" at bounding box center [0, 0] width 0 height 0
click at [417, 81] on span at bounding box center [415, 81] width 8 height 9
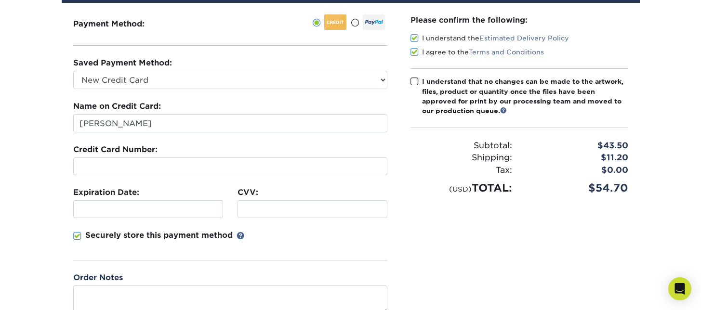
click at [0, 0] on input "I understand that no changes can be made to the artwork, files, product or quan…" at bounding box center [0, 0] width 0 height 0
click at [417, 81] on span at bounding box center [415, 81] width 8 height 9
click at [0, 0] on input "I understand that no changes can be made to the artwork, files, product or quan…" at bounding box center [0, 0] width 0 height 0
click at [415, 82] on span at bounding box center [415, 81] width 8 height 9
click at [0, 0] on input "I understand that no changes can be made to the artwork, files, product or quan…" at bounding box center [0, 0] width 0 height 0
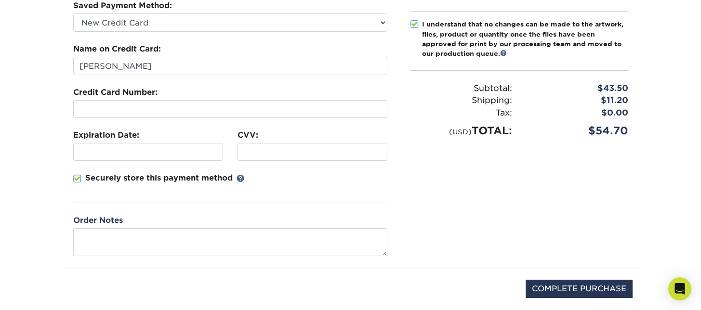
scroll to position [170, 0]
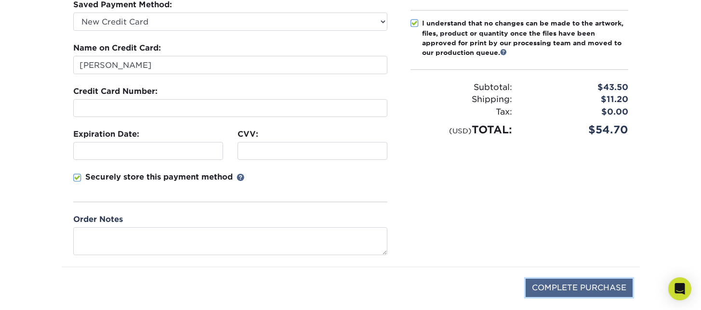
click at [551, 283] on input "COMPLETE PURCHASE" at bounding box center [579, 288] width 107 height 18
type input "PROCESSING, PLEASE WAIT..."
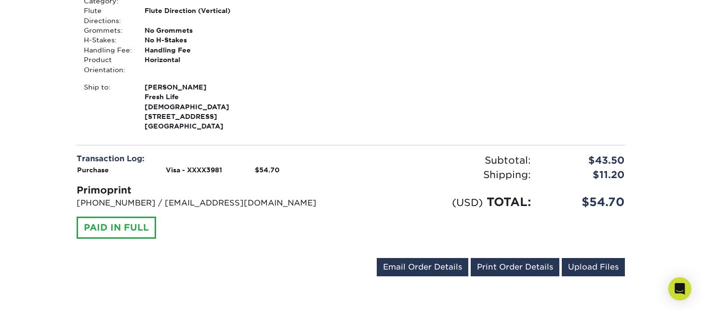
scroll to position [608, 0]
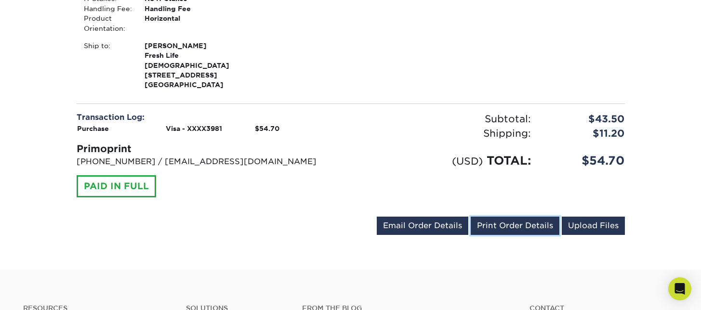
click at [513, 217] on link "Print Order Details" at bounding box center [515, 226] width 89 height 18
